Goal: Task Accomplishment & Management: Manage account settings

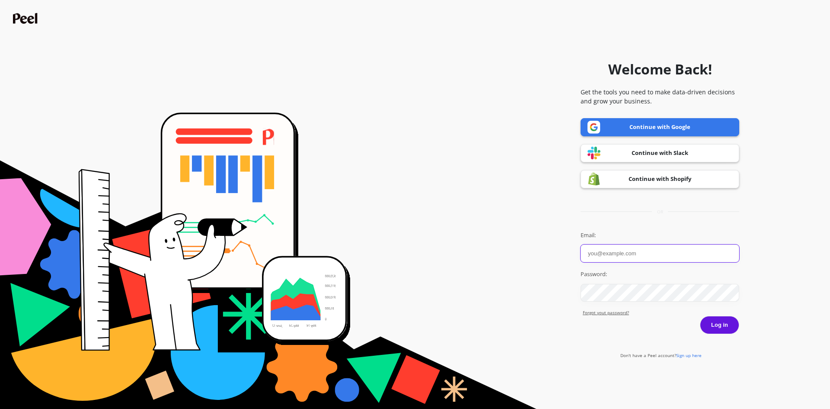
click at [636, 250] on input "Email:" at bounding box center [660, 253] width 159 height 18
paste input "430001"
type input "430001"
click at [652, 254] on input "Email:" at bounding box center [660, 253] width 159 height 18
paste input "yvydra@relaycommerce.io"
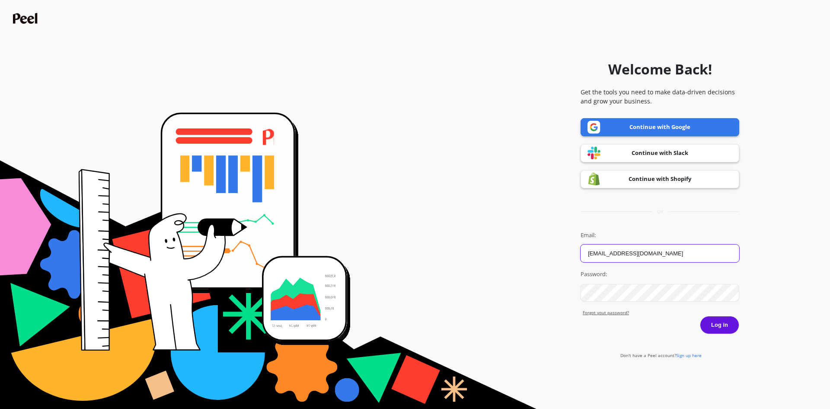
type input "yvydra@relaycommerce.io"
click at [716, 326] on button "Log in" at bounding box center [719, 325] width 39 height 18
